Goal: Information Seeking & Learning: Learn about a topic

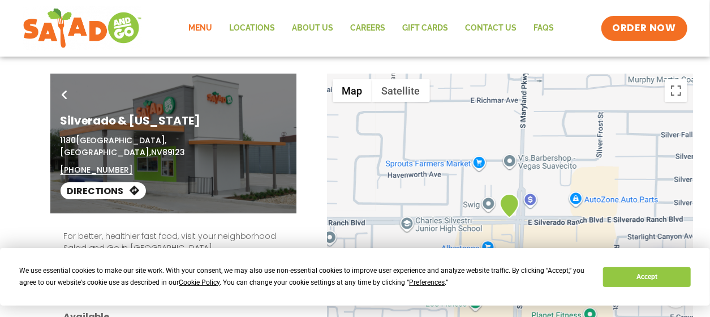
click at [211, 28] on link "Menu" at bounding box center [201, 28] width 41 height 26
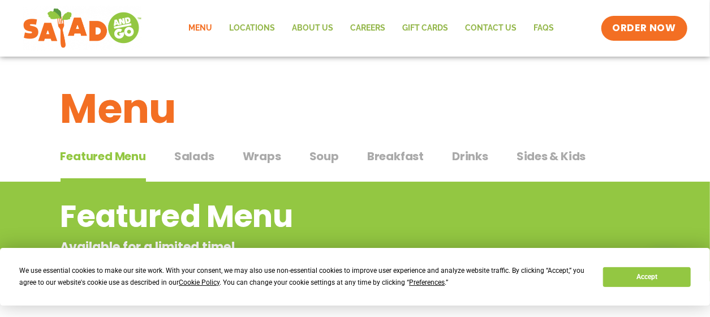
scroll to position [8, 0]
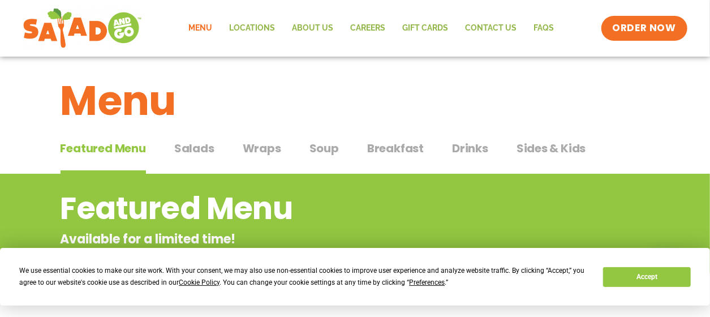
click at [200, 151] on span "Salads" at bounding box center [194, 148] width 40 height 17
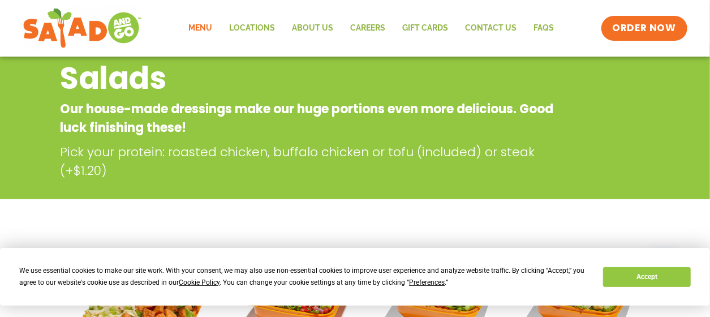
scroll to position [65, 0]
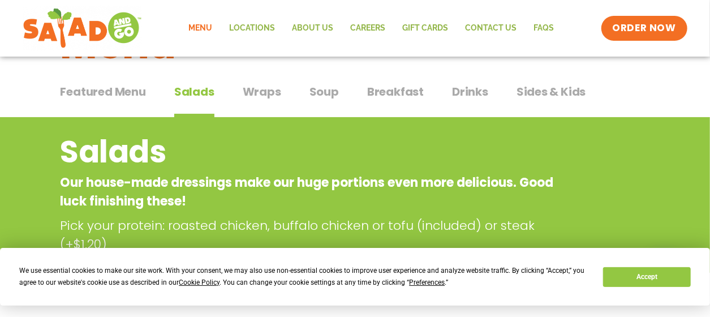
click at [386, 97] on span "Breakfast" at bounding box center [395, 91] width 57 height 17
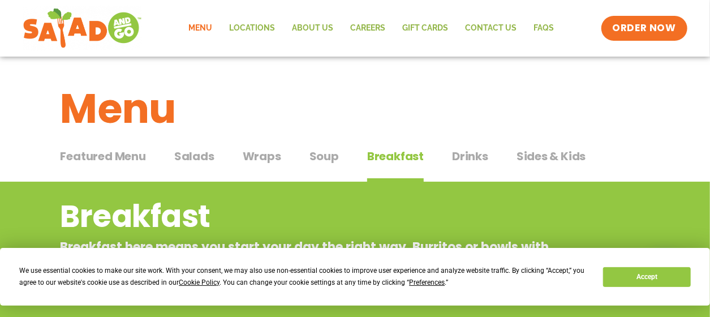
click at [183, 160] on span "Salads" at bounding box center [194, 156] width 40 height 17
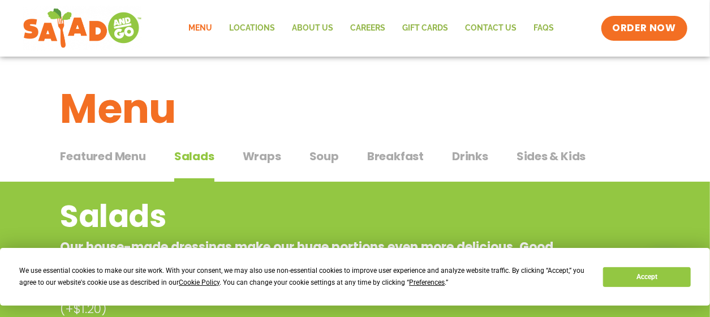
click at [461, 157] on span "Drinks" at bounding box center [470, 156] width 36 height 17
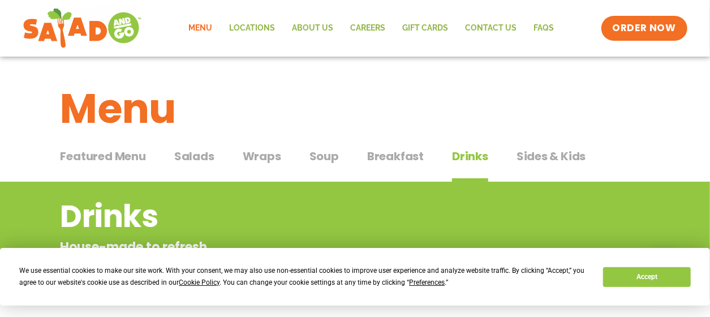
click at [177, 151] on span "Salads" at bounding box center [194, 156] width 40 height 17
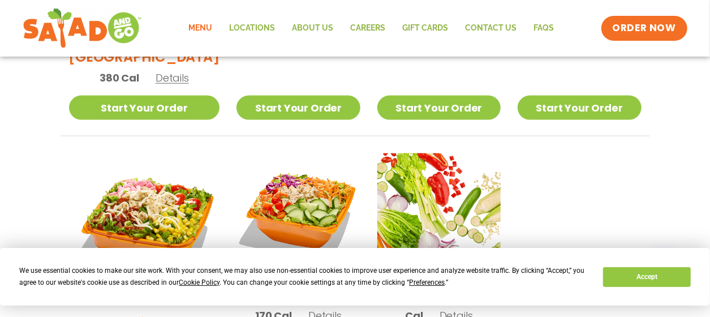
scroll to position [793, 0]
